Goal: Communication & Community: Answer question/provide support

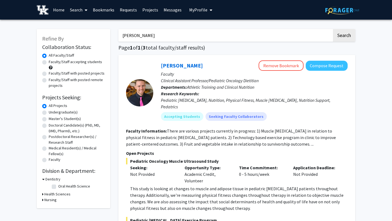
click at [171, 8] on link "Messages" at bounding box center [172, 9] width 23 height 19
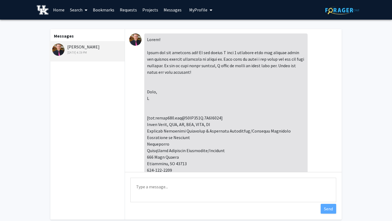
click at [167, 5] on link "Messages" at bounding box center [172, 9] width 23 height 19
click at [167, 14] on link "Messages" at bounding box center [172, 9] width 23 height 19
click at [75, 53] on div "Aug 19, 2025 4:19 PM" at bounding box center [87, 52] width 71 height 5
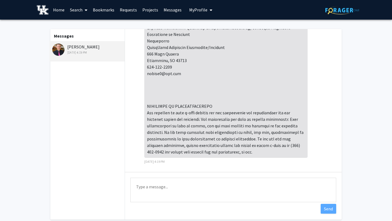
click at [59, 10] on link "Home" at bounding box center [58, 9] width 17 height 19
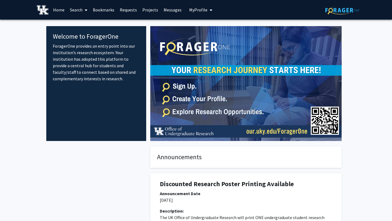
click at [173, 10] on link "Messages" at bounding box center [172, 9] width 23 height 19
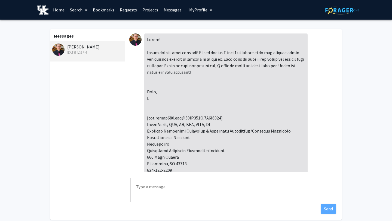
scroll to position [0, 0]
click at [137, 187] on textarea "Type a message" at bounding box center [233, 190] width 206 height 24
click at [233, 190] on textarea "Thank you so much for getting back to me! I would defintly love to" at bounding box center [233, 190] width 206 height 24
click at [285, 188] on textarea "Thank you so much for getting back to me! I would deffintly love to" at bounding box center [233, 190] width 206 height 24
click at [157, 200] on textarea "Thank you so much for getting back to me!" at bounding box center [233, 190] width 206 height 24
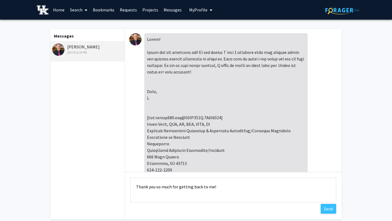
click at [151, 195] on textarea "Thank you so much for getting back to me!" at bounding box center [233, 190] width 206 height 24
click at [214, 188] on textarea "Thank you so much for getting back to me! Thank you again, Maggie Stuart" at bounding box center [233, 190] width 206 height 24
drag, startPoint x: 211, startPoint y: 187, endPoint x: 133, endPoint y: 188, distance: 77.8
click at [133, 188] on textarea "Thank you so much for getting back to meThank you again, Maggie Stuart" at bounding box center [233, 190] width 206 height 24
click at [165, 187] on textarea "Thank you again, Maggie Stuart" at bounding box center [233, 190] width 206 height 24
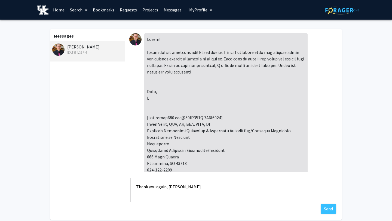
click at [135, 188] on textarea "Thank you again, Maggie Stuart" at bounding box center [233, 190] width 206 height 24
click at [191, 188] on textarea "Sounds great! Thank you again, Maggie Stuart" at bounding box center [233, 190] width 206 height 24
type textarea "Sounds great! Thank you so much, Maggie Stuart"
click at [329, 204] on button "Send" at bounding box center [328, 209] width 16 height 10
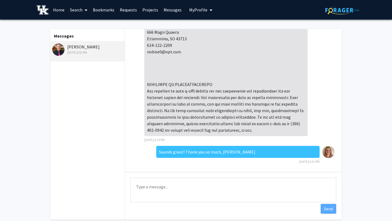
click at [60, 8] on link "Home" at bounding box center [58, 9] width 17 height 19
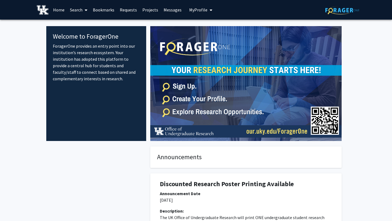
click at [129, 10] on link "Requests" at bounding box center [128, 9] width 23 height 19
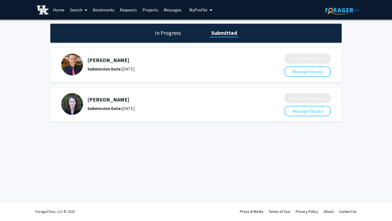
click at [77, 11] on link "Search" at bounding box center [78, 9] width 23 height 19
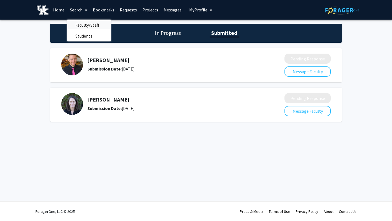
click at [88, 21] on span "Faculty/Staff" at bounding box center [87, 25] width 40 height 11
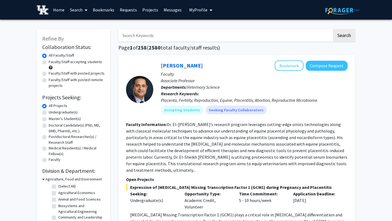
click at [135, 37] on input "Search Keywords" at bounding box center [225, 35] width 214 height 13
type input "Biology"
click at [333, 29] on button "Search" at bounding box center [344, 35] width 22 height 13
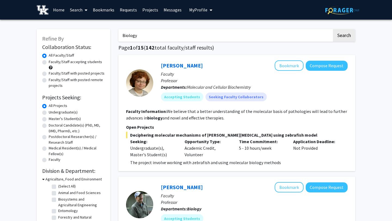
drag, startPoint x: 147, startPoint y: 34, endPoint x: 102, endPoint y: 30, distance: 45.3
click at [144, 38] on input "David Hildabran" at bounding box center [225, 35] width 214 height 13
click at [154, 38] on input "David Hildebran" at bounding box center [225, 35] width 214 height 13
type input "David Hildebrand"
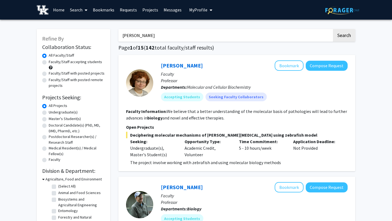
click at [333, 29] on button "Search" at bounding box center [344, 35] width 22 height 13
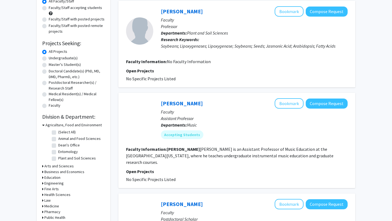
scroll to position [53, 0]
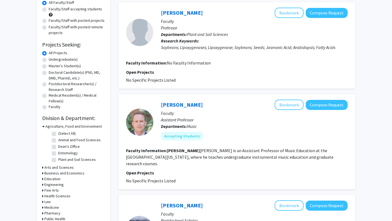
click at [182, 11] on link "David Hildebrand" at bounding box center [182, 12] width 42 height 7
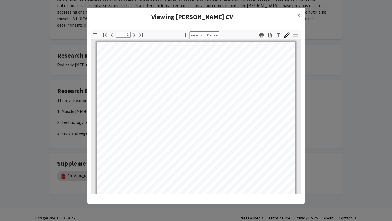
scroll to position [485, 0]
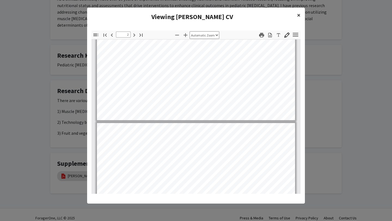
click at [297, 16] on span "×" at bounding box center [299, 15] width 4 height 8
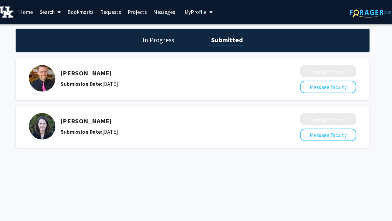
click at [173, 10] on link "Messages" at bounding box center [172, 9] width 23 height 19
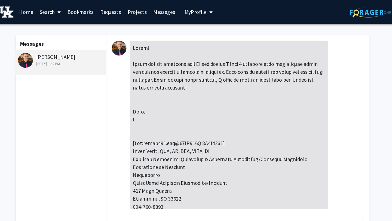
click at [61, 11] on link "Home" at bounding box center [58, 9] width 17 height 19
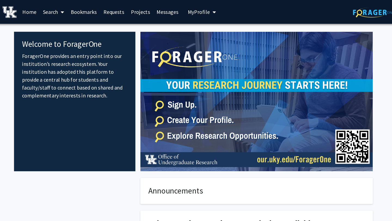
click at [74, 11] on link "Search" at bounding box center [78, 9] width 23 height 19
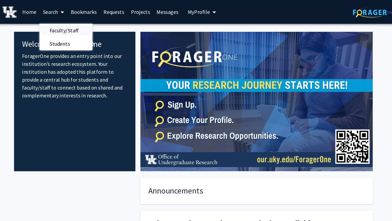
click at [88, 27] on span "Faculty/Staff" at bounding box center [87, 25] width 40 height 11
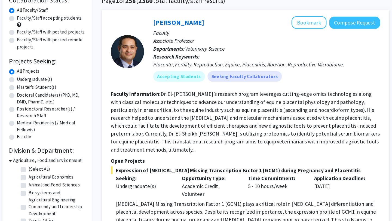
scroll to position [46, 0]
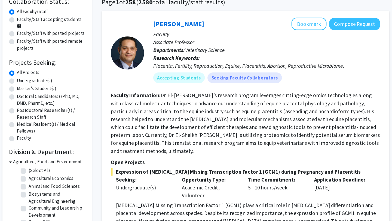
click at [49, 16] on label "Faculty/Staff accepting students" at bounding box center [75, 16] width 53 height 6
click at [49, 16] on input "Faculty/Staff accepting students" at bounding box center [51, 15] width 4 height 4
radio input "true"
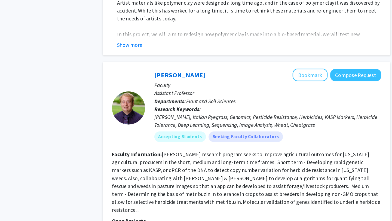
scroll to position [2565, 0]
